Goal: Task Accomplishment & Management: Manage account settings

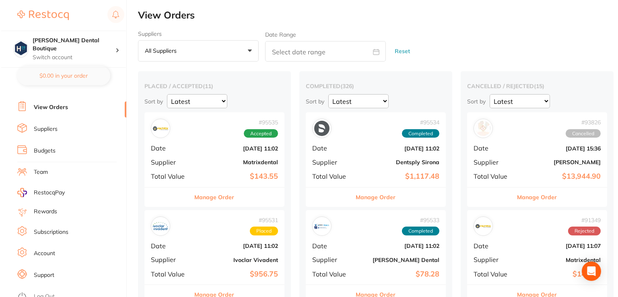
scroll to position [78, 0]
click at [52, 126] on link "Suppliers" at bounding box center [45, 128] width 24 height 8
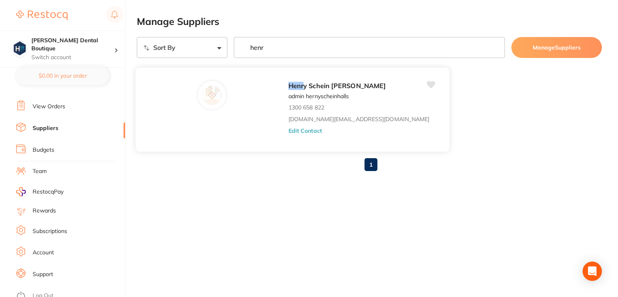
type input "henr"
click at [156, 98] on div "[PERSON_NAME] [PERSON_NAME] admin hernyscheinhalls 1300 658 822 [DOMAIN_NAME][E…" at bounding box center [292, 109] width 315 height 85
click at [289, 89] on em "Henr" at bounding box center [296, 86] width 15 height 8
click at [289, 99] on p "admin hernyscheinhalls" at bounding box center [319, 96] width 60 height 6
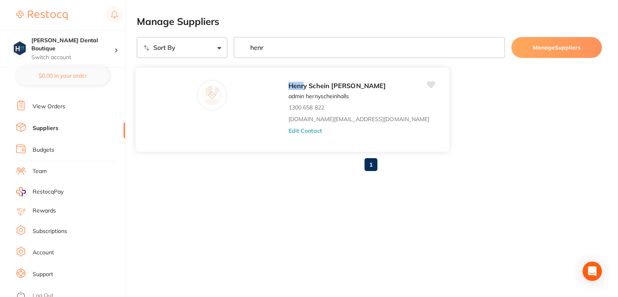
click at [289, 134] on div "[PERSON_NAME] [PERSON_NAME] admin hernyscheinhalls 1300 658 822 [DOMAIN_NAME][E…" at bounding box center [365, 112] width 153 height 63
click at [289, 132] on button "Edit Contact" at bounding box center [305, 130] width 33 height 6
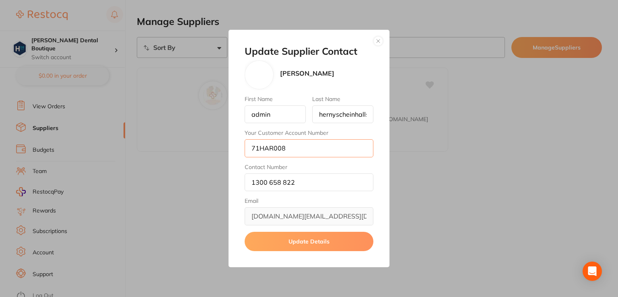
click at [299, 149] on input "71HAR008" at bounding box center [309, 148] width 129 height 18
